Goal: Book appointment/travel/reservation

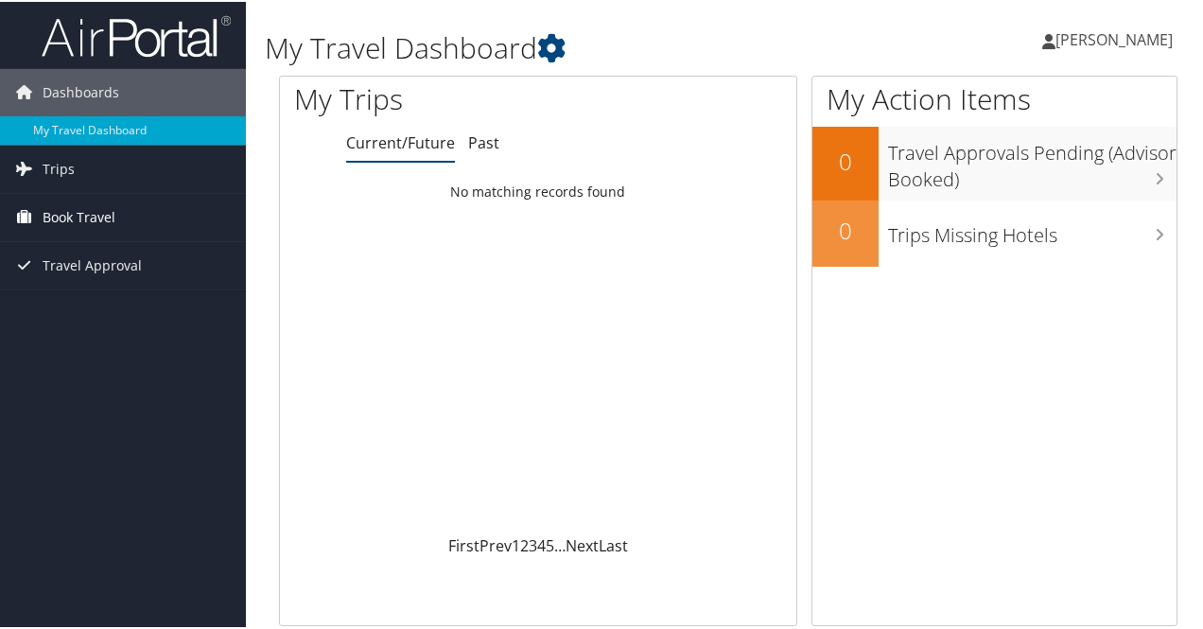
click at [97, 209] on span "Book Travel" at bounding box center [79, 215] width 73 height 47
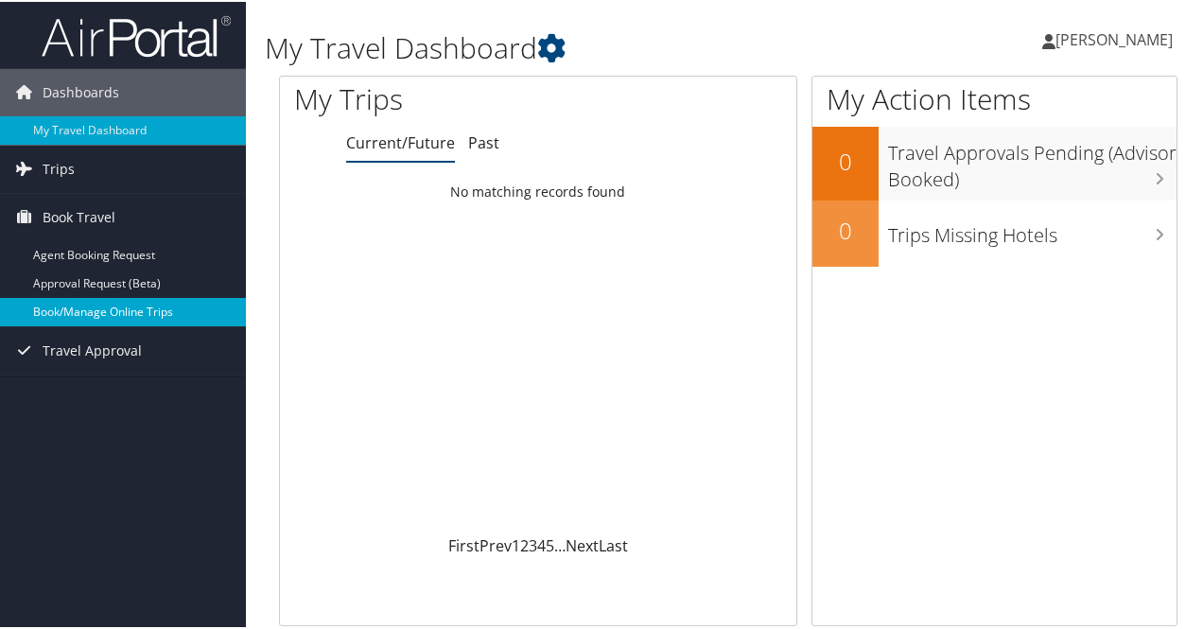
click at [97, 313] on link "Book/Manage Online Trips" at bounding box center [123, 310] width 246 height 28
